Goal: Task Accomplishment & Management: Use online tool/utility

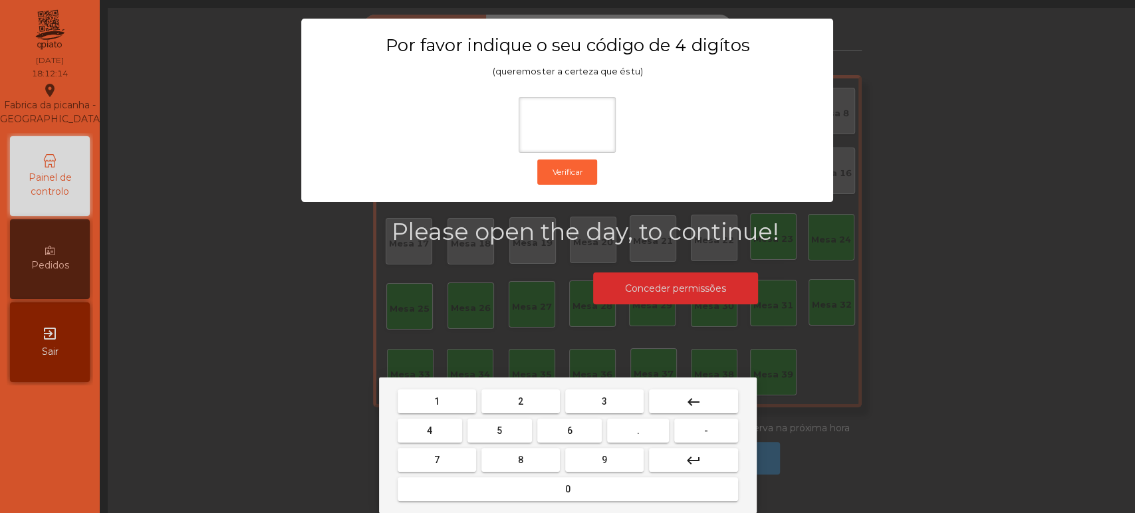
click at [463, 394] on button "1" at bounding box center [437, 402] width 78 height 24
click at [604, 401] on span "3" at bounding box center [604, 401] width 5 height 11
click at [517, 430] on button "5" at bounding box center [499, 431] width 65 height 24
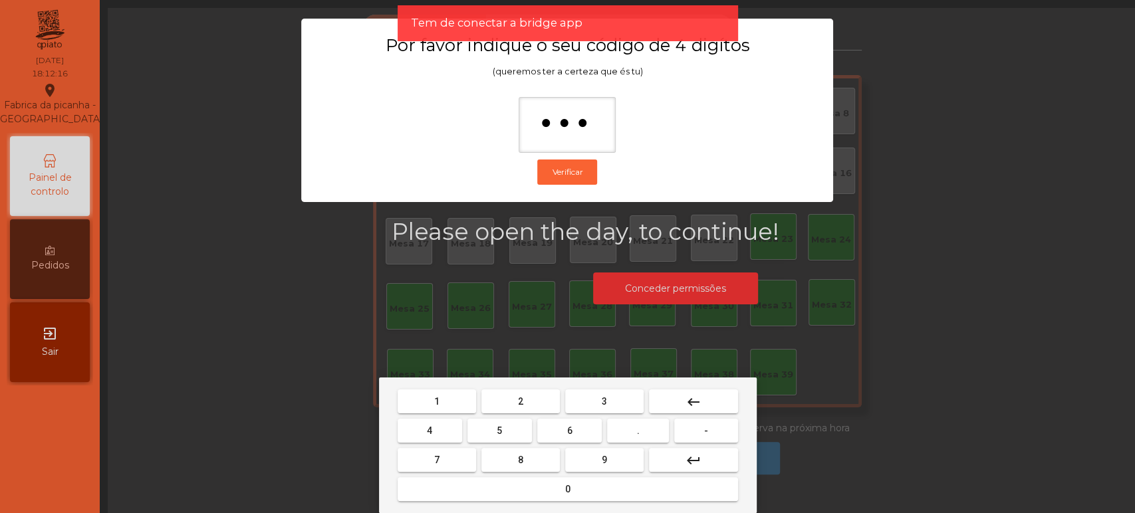
click at [567, 489] on span "0" at bounding box center [567, 489] width 5 height 11
type input "****"
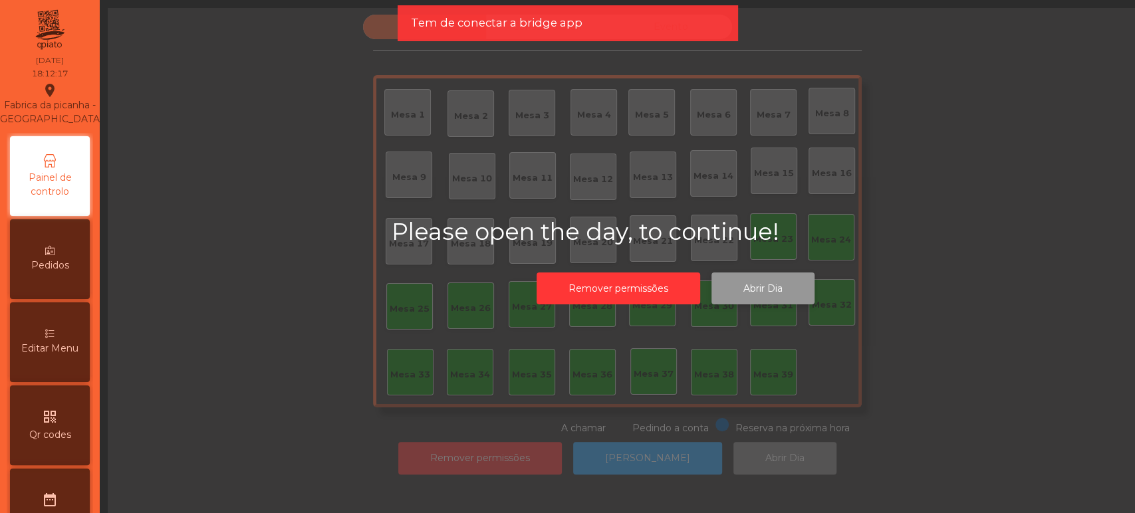
click at [764, 300] on button "Abrir Dia" at bounding box center [763, 289] width 103 height 33
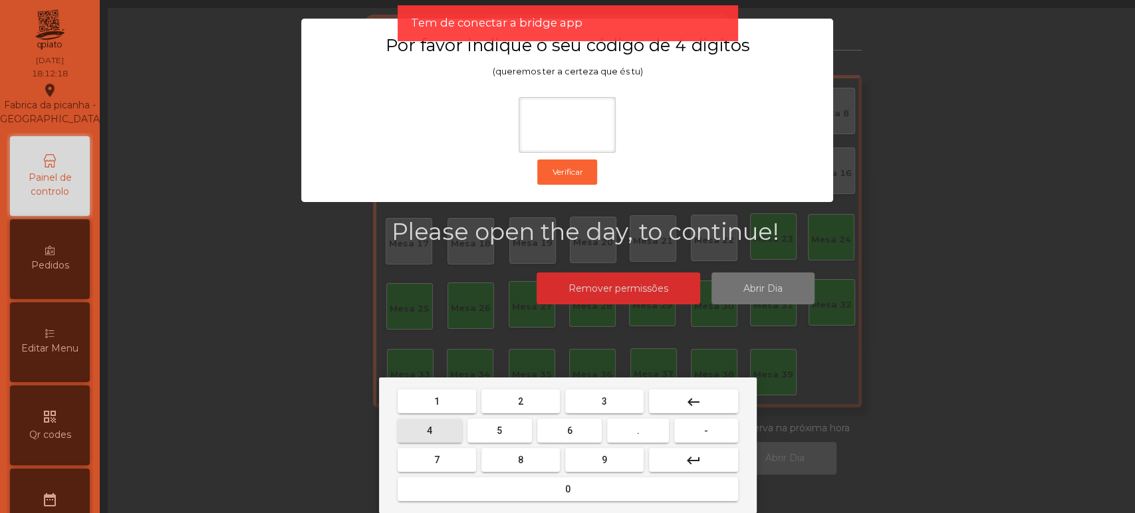
click at [450, 419] on button "4" at bounding box center [430, 431] width 65 height 24
type input "*"
click at [680, 386] on div "1 2 3 keyboard_backspace 4 5 6 . - 7 8 9 keyboard_return 0" at bounding box center [568, 446] width 378 height 136
click at [694, 404] on mat-icon "keyboard_backspace" at bounding box center [694, 402] width 16 height 16
click at [457, 414] on button "1" at bounding box center [437, 402] width 78 height 24
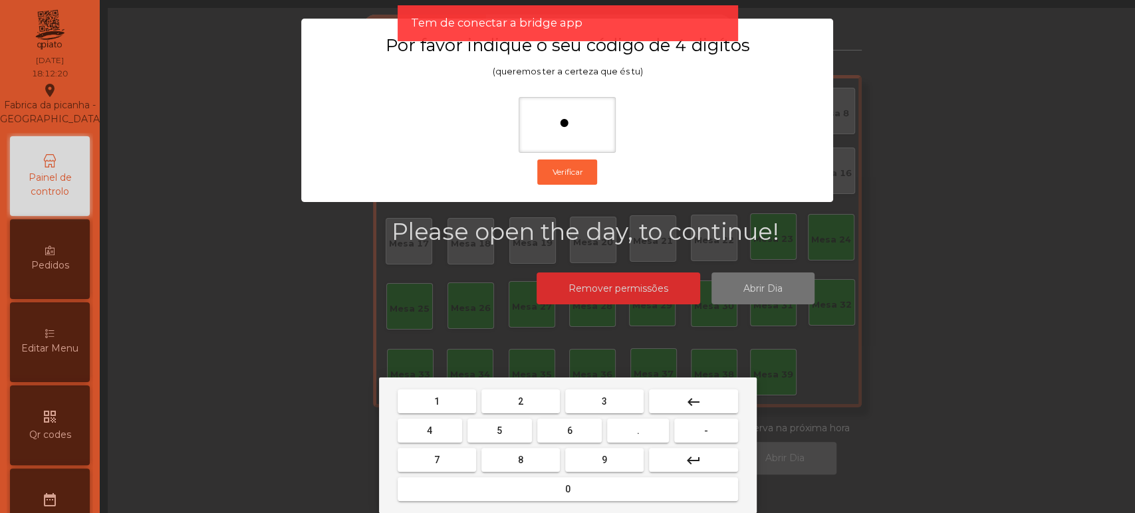
click at [594, 404] on button "3" at bounding box center [604, 402] width 78 height 24
click at [516, 433] on button "5" at bounding box center [499, 431] width 65 height 24
click at [555, 502] on mat-keyboard-key "0" at bounding box center [568, 489] width 346 height 29
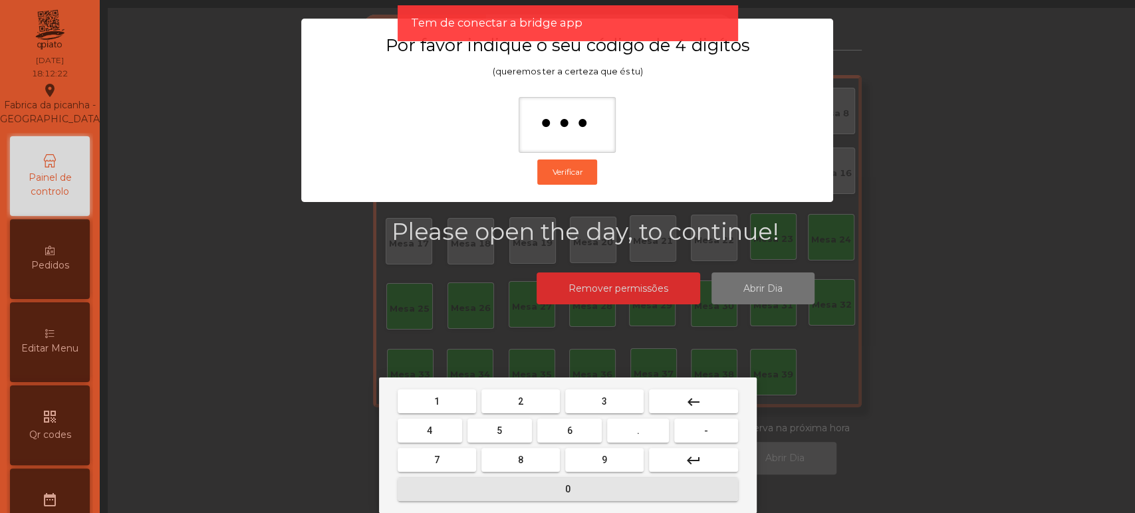
click at [590, 496] on button "0" at bounding box center [568, 489] width 340 height 24
type input "****"
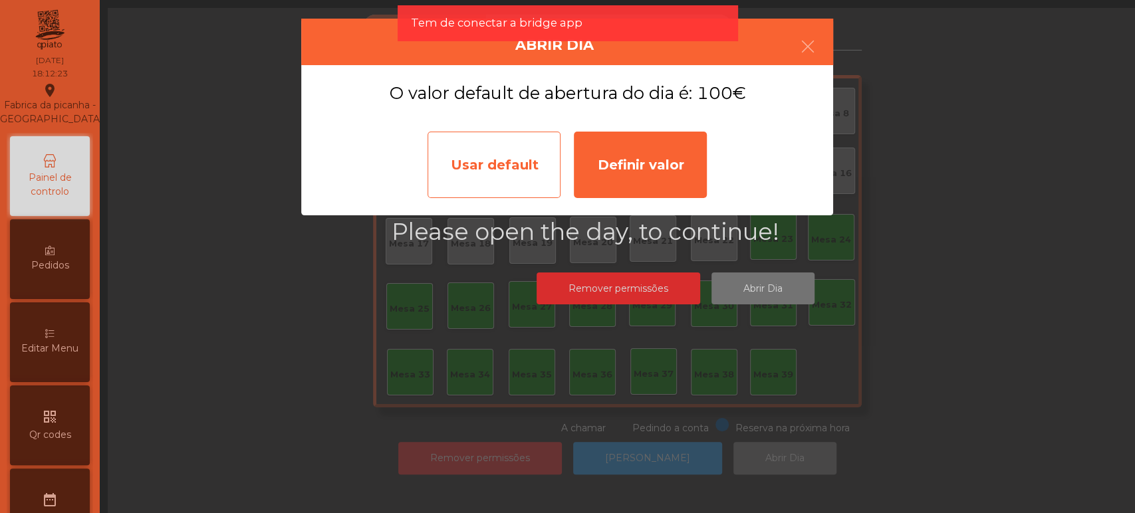
click at [515, 160] on div "Usar default" at bounding box center [494, 165] width 133 height 66
